Goal: Check status: Check status

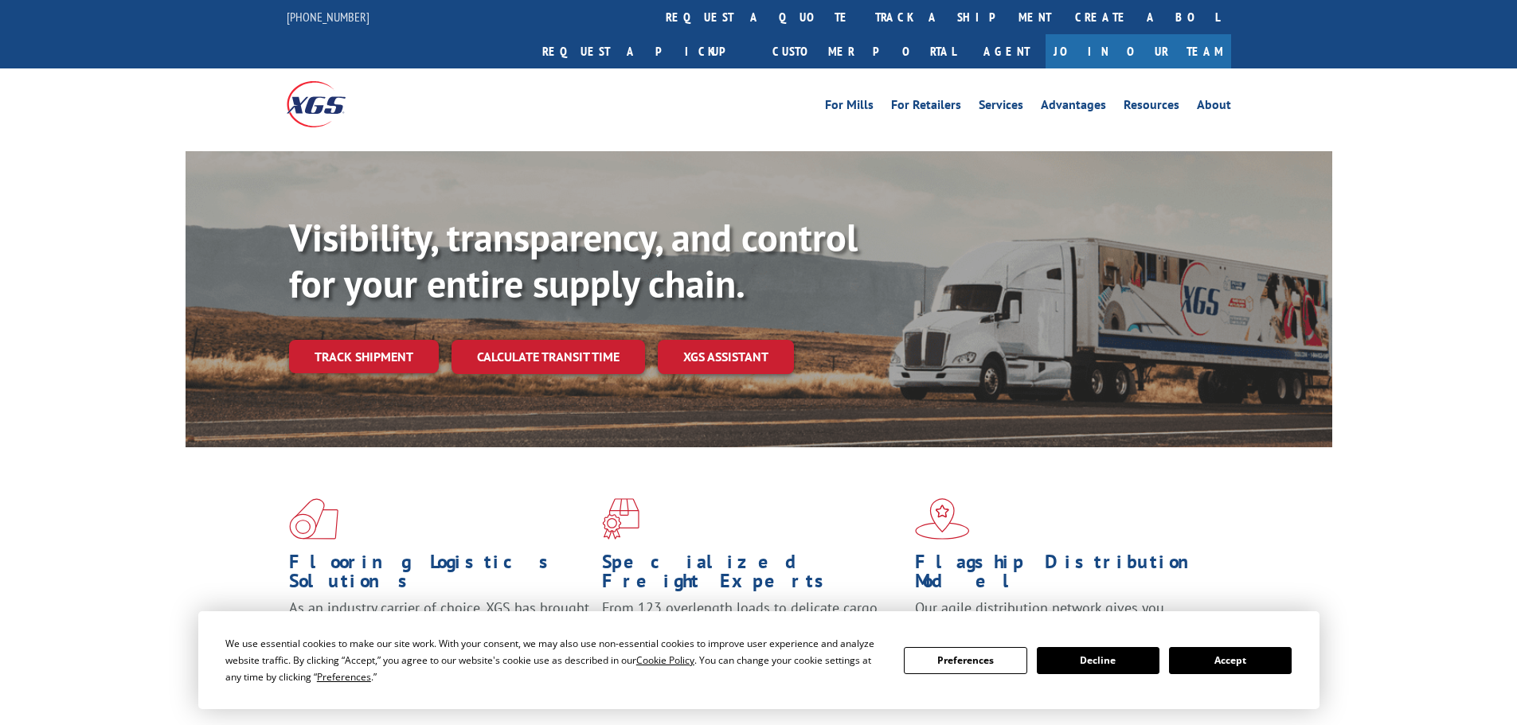
click at [1218, 653] on button "Accept" at bounding box center [1230, 660] width 123 height 27
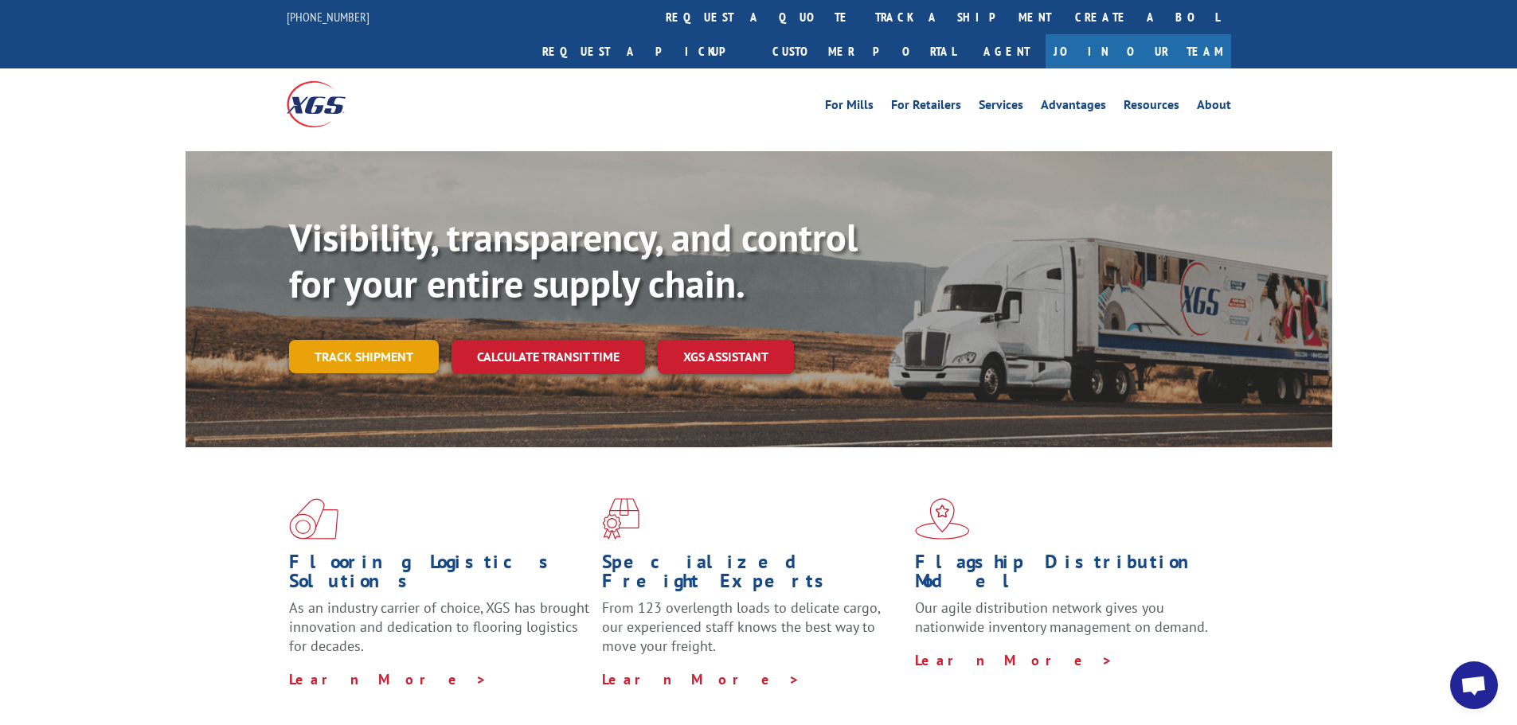
click at [340, 340] on link "Track shipment" at bounding box center [364, 356] width 150 height 33
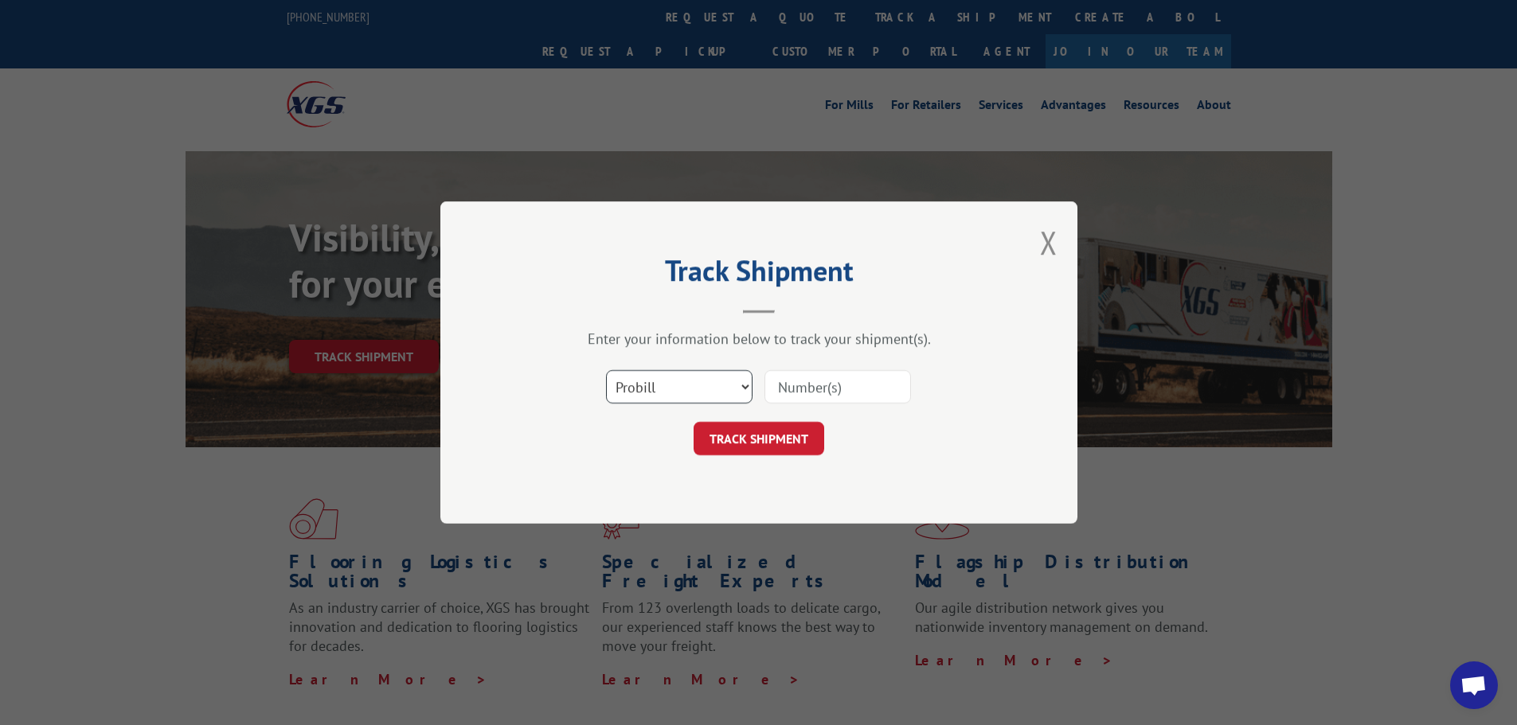
click at [651, 378] on select "Select category... Probill BOL PO" at bounding box center [679, 386] width 147 height 33
select select "bol"
click at [606, 370] on select "Select category... Probill BOL PO" at bounding box center [679, 386] width 147 height 33
click at [831, 388] on input at bounding box center [838, 386] width 147 height 33
paste input "6014315"
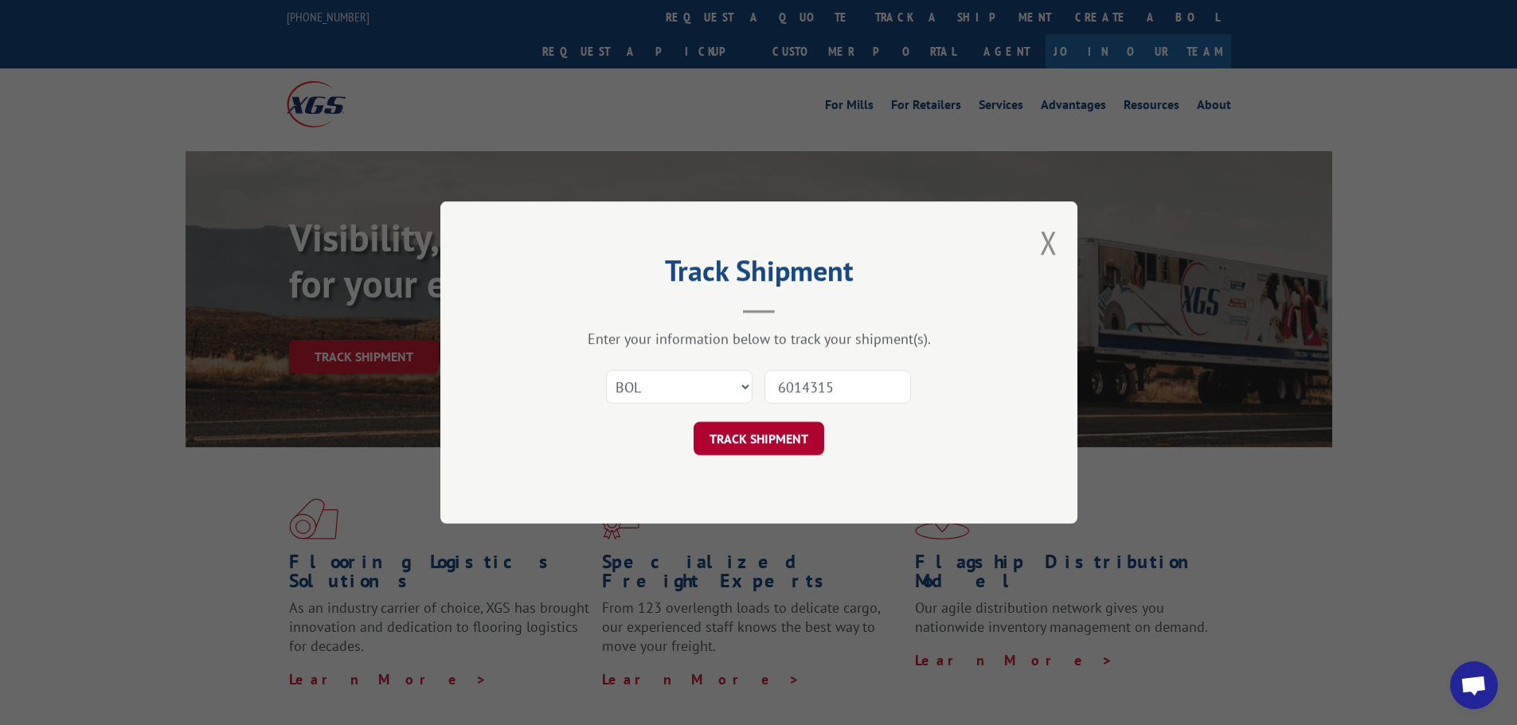
type input "6014315"
drag, startPoint x: 780, startPoint y: 437, endPoint x: 774, endPoint y: 428, distance: 10.4
click at [778, 435] on button "TRACK SHIPMENT" at bounding box center [759, 438] width 131 height 33
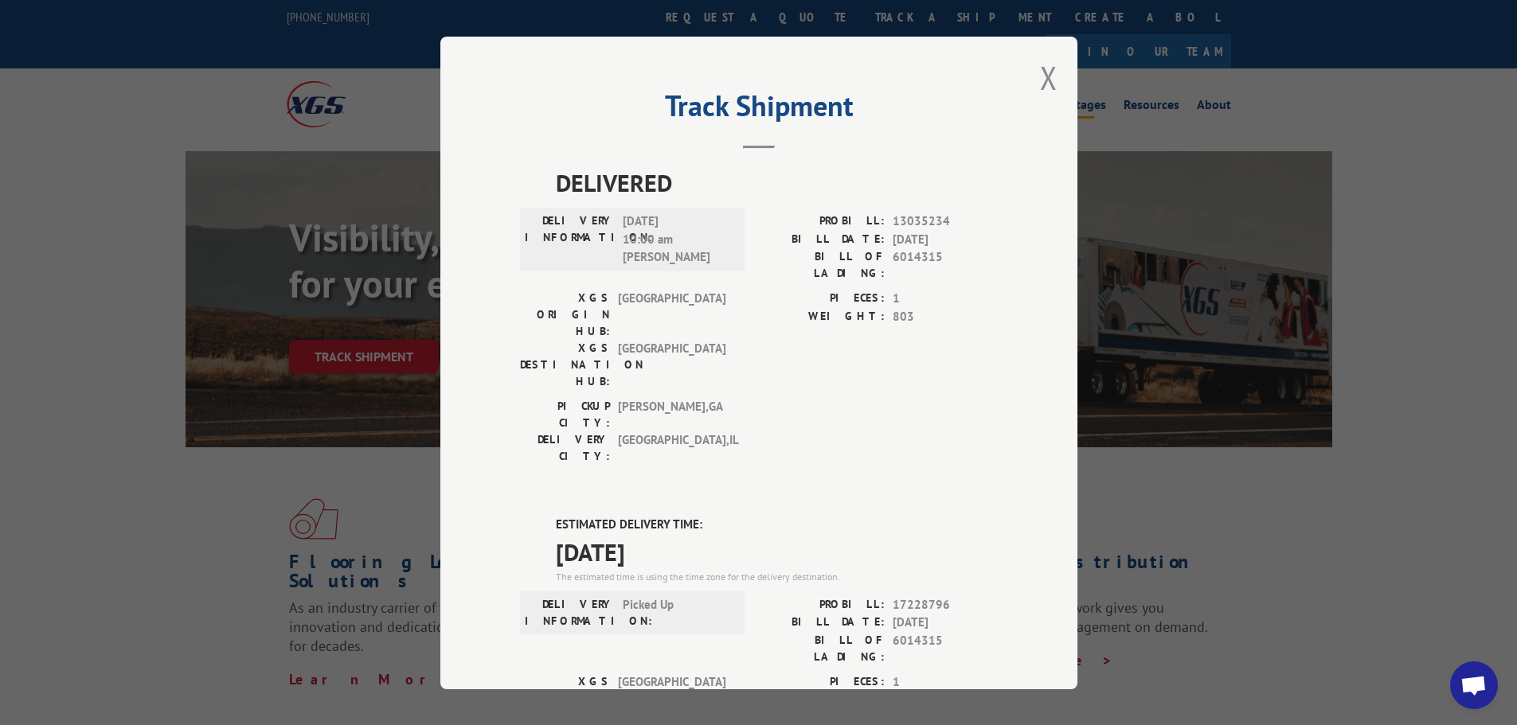
click at [1040, 81] on button "Close modal" at bounding box center [1049, 78] width 18 height 42
